Goal: Navigation & Orientation: Find specific page/section

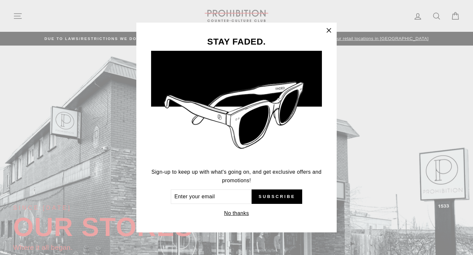
click at [328, 30] on icon "button" at bounding box center [329, 30] width 4 height 4
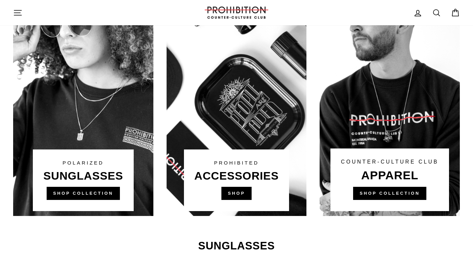
scroll to position [510, 0]
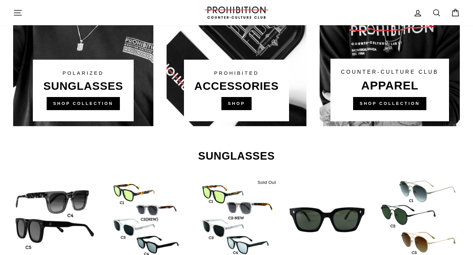
click at [239, 104] on link at bounding box center [236, 1] width 140 height 249
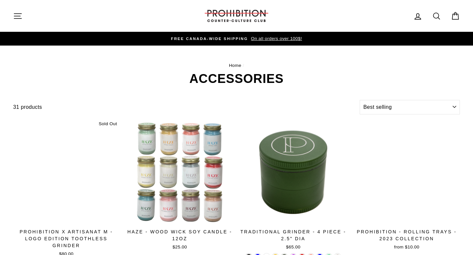
select select "best-selling"
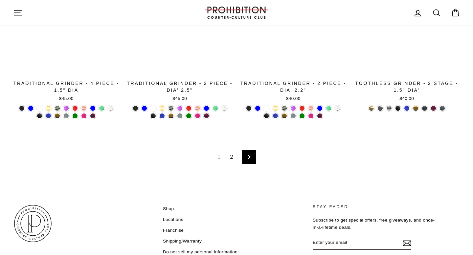
scroll to position [1114, 0]
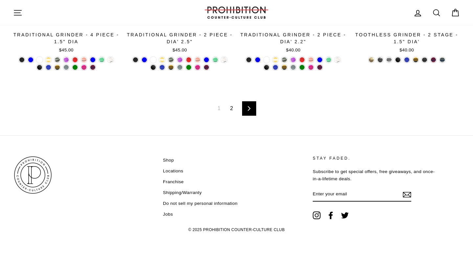
click at [236, 109] on link "2" at bounding box center [231, 108] width 11 height 11
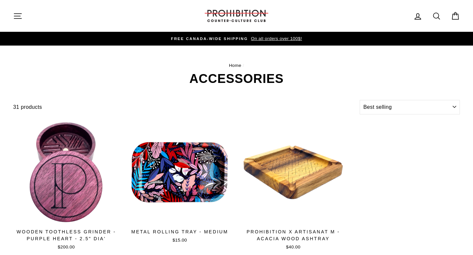
select select "best-selling"
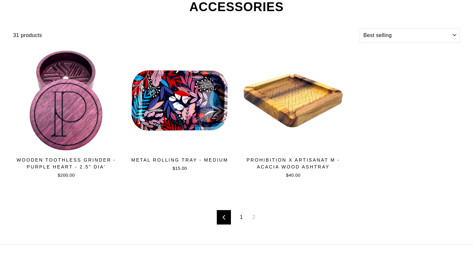
scroll to position [181, 0]
